Goal: Communication & Community: Answer question/provide support

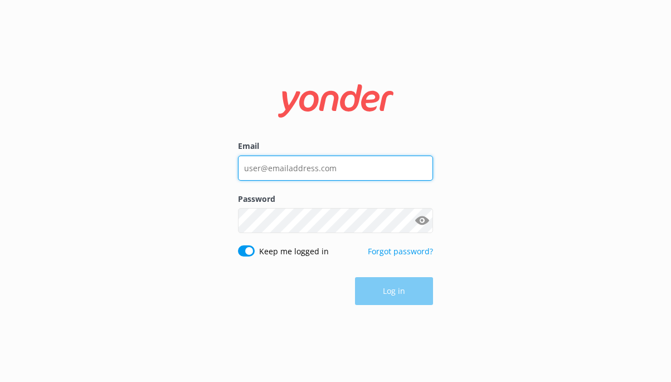
click at [271, 171] on input "Email" at bounding box center [335, 168] width 195 height 25
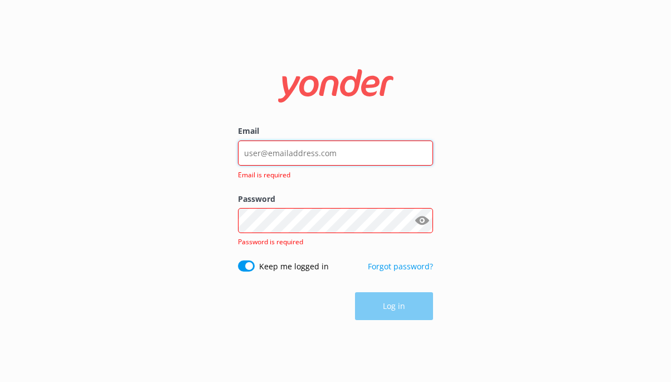
type input "contact@extranomical.com"
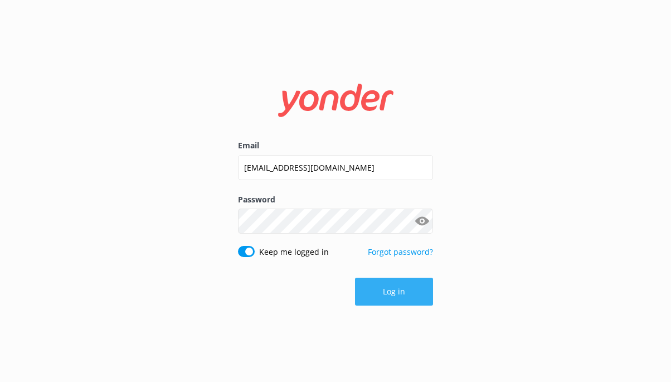
click at [378, 296] on button "Log in" at bounding box center [394, 292] width 78 height 28
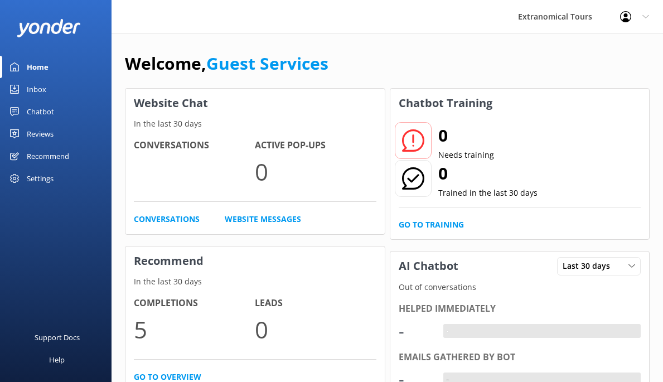
click at [49, 96] on link "Inbox" at bounding box center [55, 89] width 111 height 22
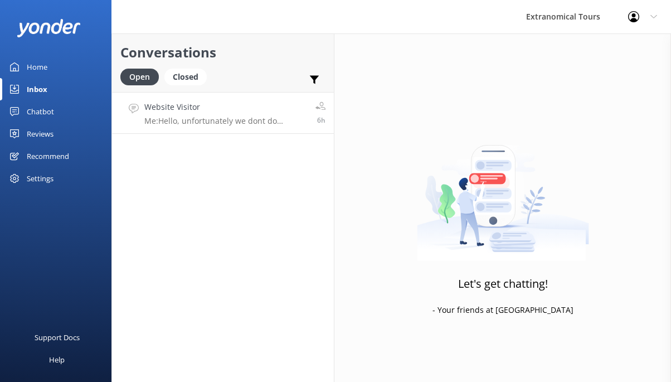
click at [188, 125] on p "Me: Hello, unfortunately we dont do Glacier Point, thank you." at bounding box center [225, 121] width 163 height 10
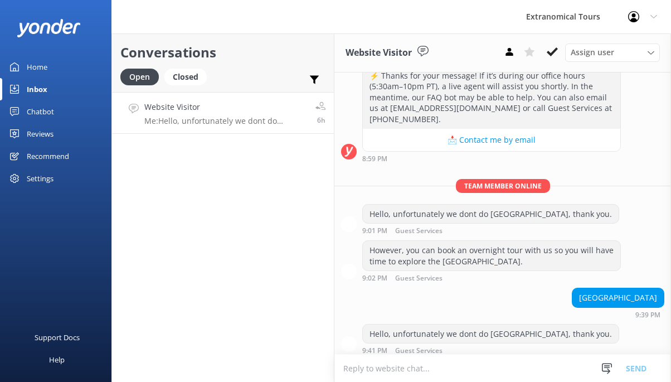
scroll to position [271, 0]
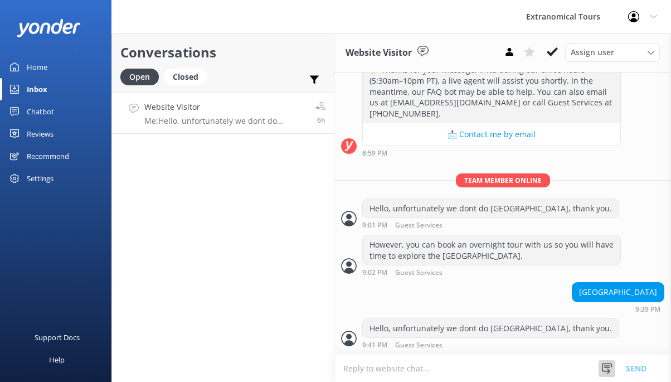
click at [610, 361] on div at bounding box center [607, 368] width 17 height 17
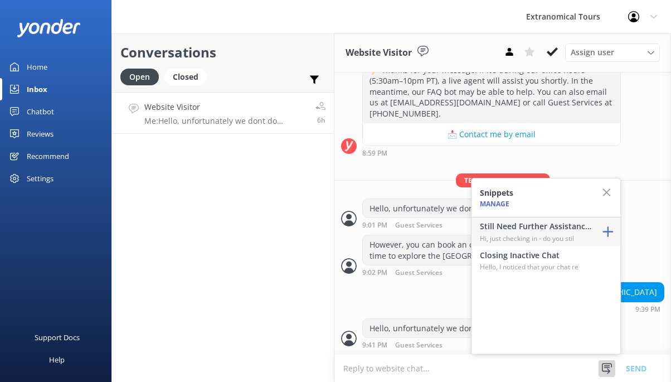
click at [570, 229] on h4 "Still Need Further Assistance?" at bounding box center [535, 226] width 111 height 12
type textarea "Hi, just checking in - do you still require assistance from our team on this? T…"
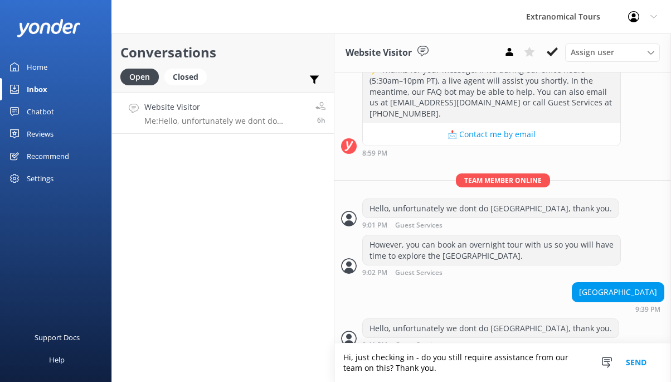
click at [641, 361] on button "Send" at bounding box center [636, 362] width 42 height 38
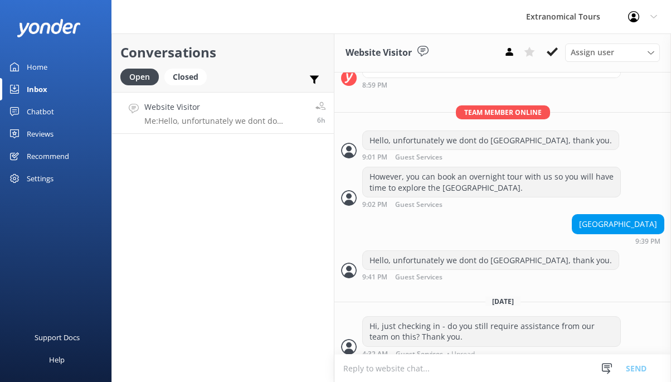
scroll to position [347, 0]
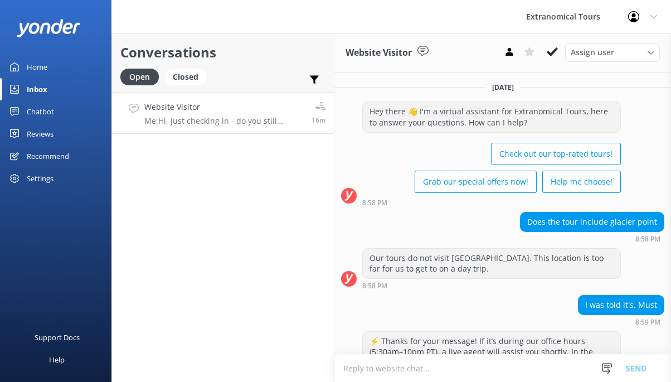
scroll to position [347, 0]
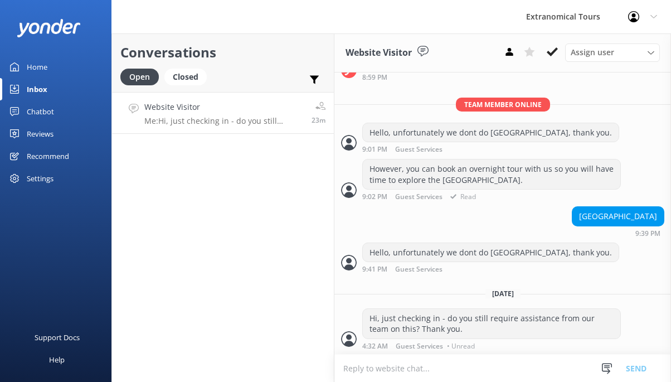
scroll to position [347, 0]
click at [601, 357] on div "Snippets Manage Still Need Further Assistance? Hi, just checking in - do you st…" at bounding box center [628, 368] width 59 height 27
click at [612, 365] on icon at bounding box center [606, 368] width 11 height 11
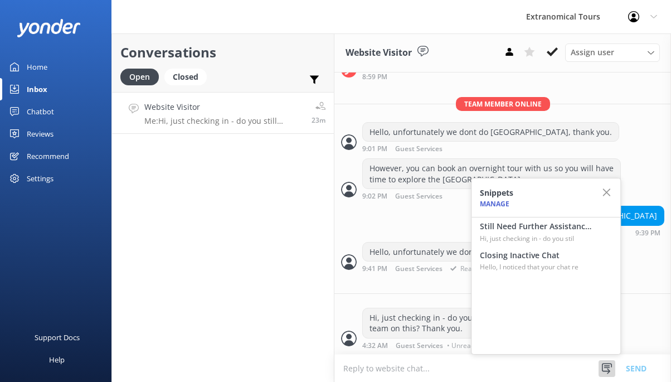
click at [567, 271] on p "Hello, I noticed that your chat re" at bounding box center [535, 266] width 111 height 11
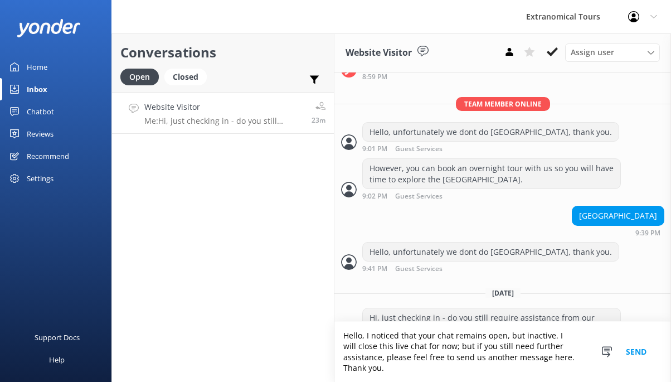
click at [644, 348] on button "Send" at bounding box center [636, 352] width 42 height 60
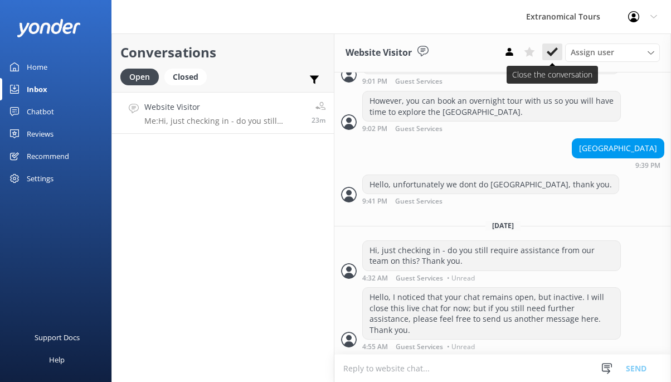
scroll to position [416, 0]
click at [553, 55] on icon at bounding box center [552, 51] width 11 height 11
